Goal: Find specific page/section: Find specific page/section

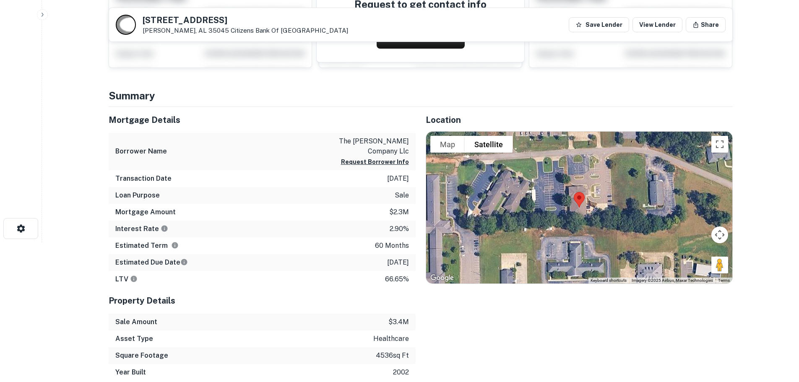
click at [41, 13] on icon "button" at bounding box center [42, 14] width 7 height 7
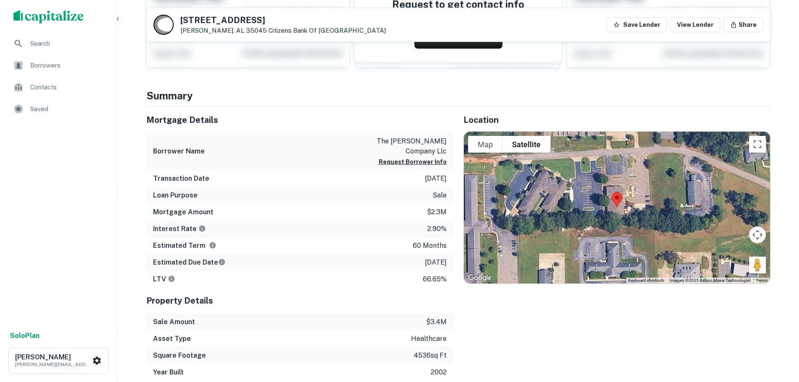
click at [50, 44] on span "Search" at bounding box center [67, 44] width 75 height 10
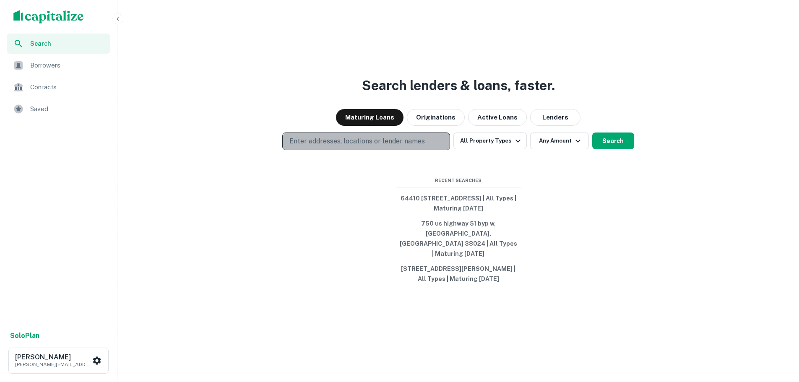
click at [346, 146] on p "Enter addresses, locations or lender names" at bounding box center [356, 141] width 135 height 10
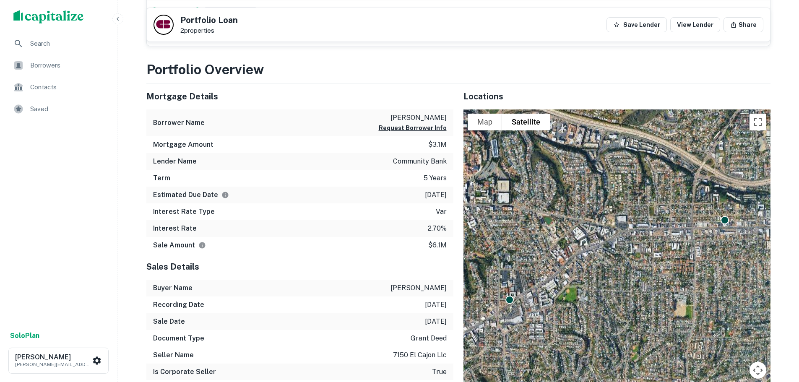
scroll to position [210, 0]
